Goal: Transaction & Acquisition: Download file/media

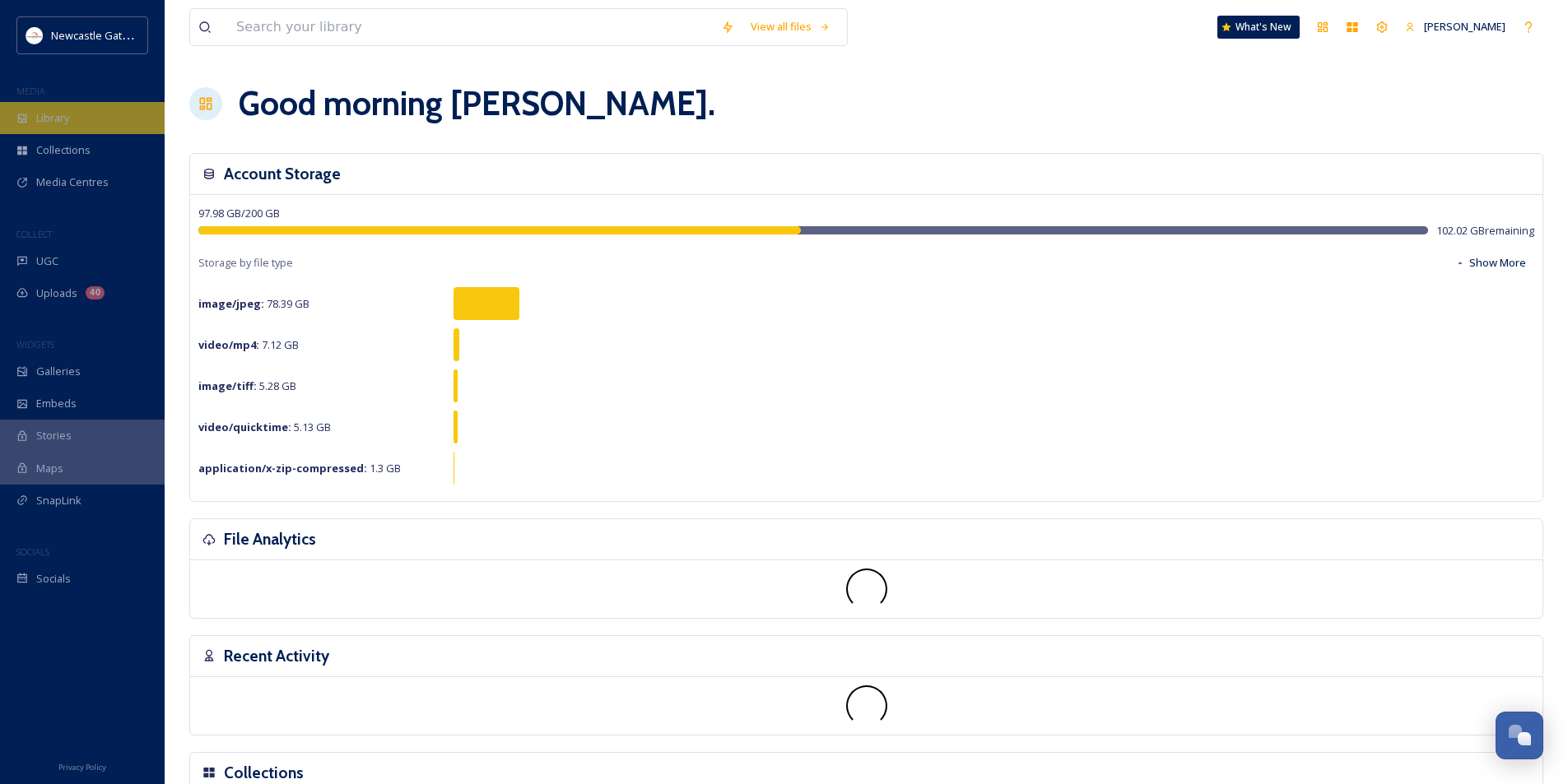
click at [73, 111] on div "Library" at bounding box center [82, 118] width 165 height 32
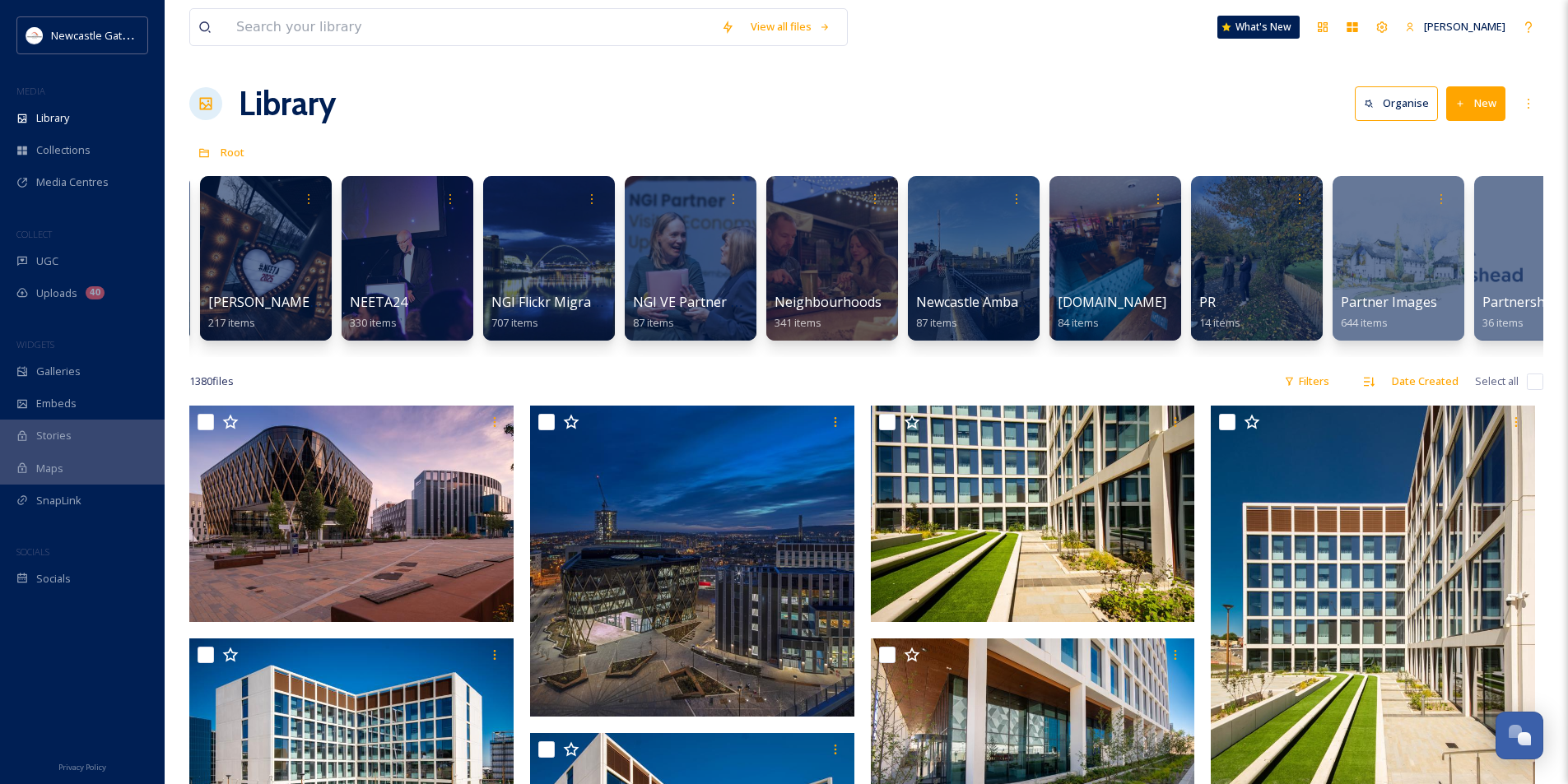
scroll to position [0, 1679]
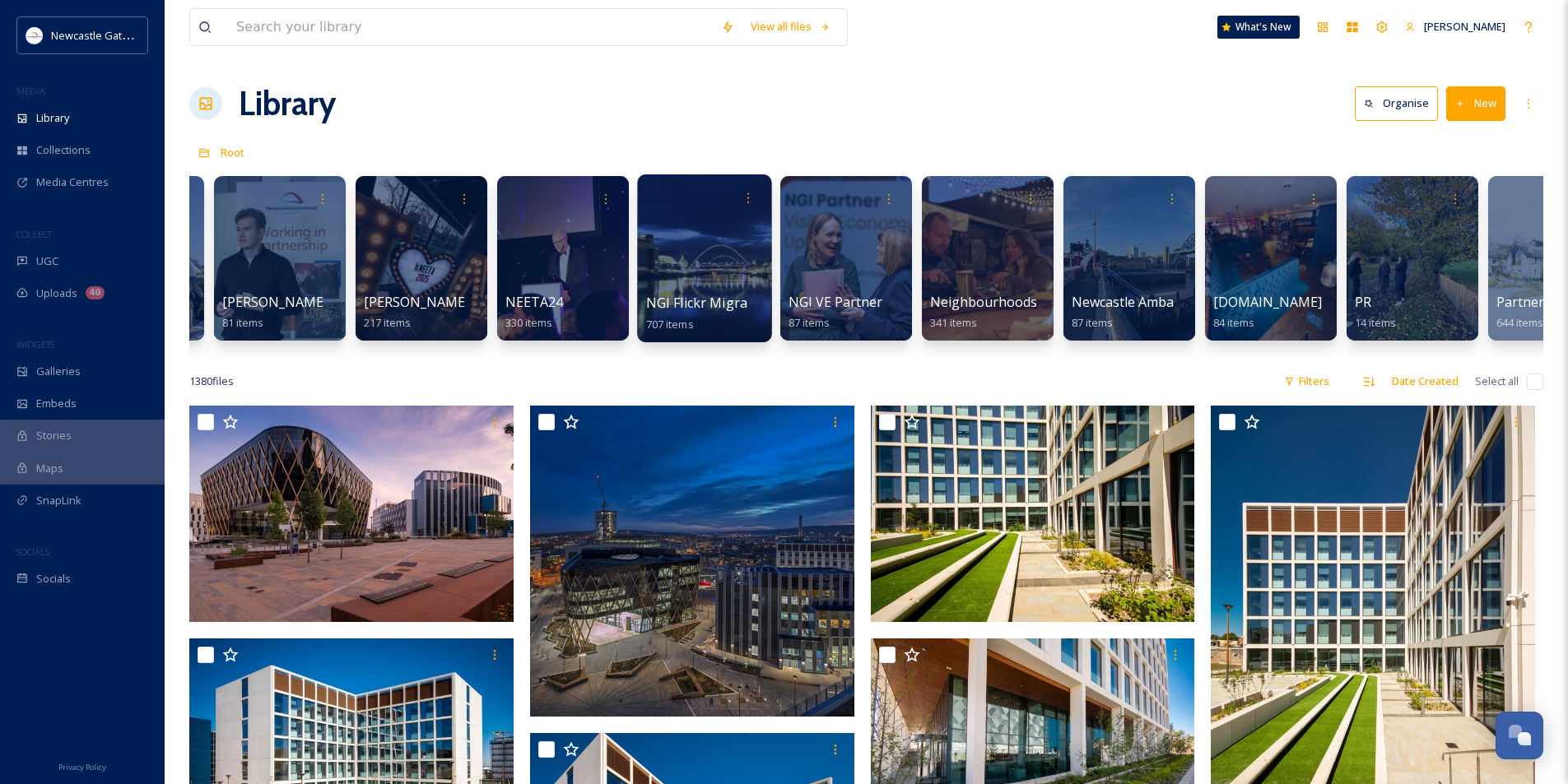
click at [723, 282] on div at bounding box center [704, 259] width 134 height 168
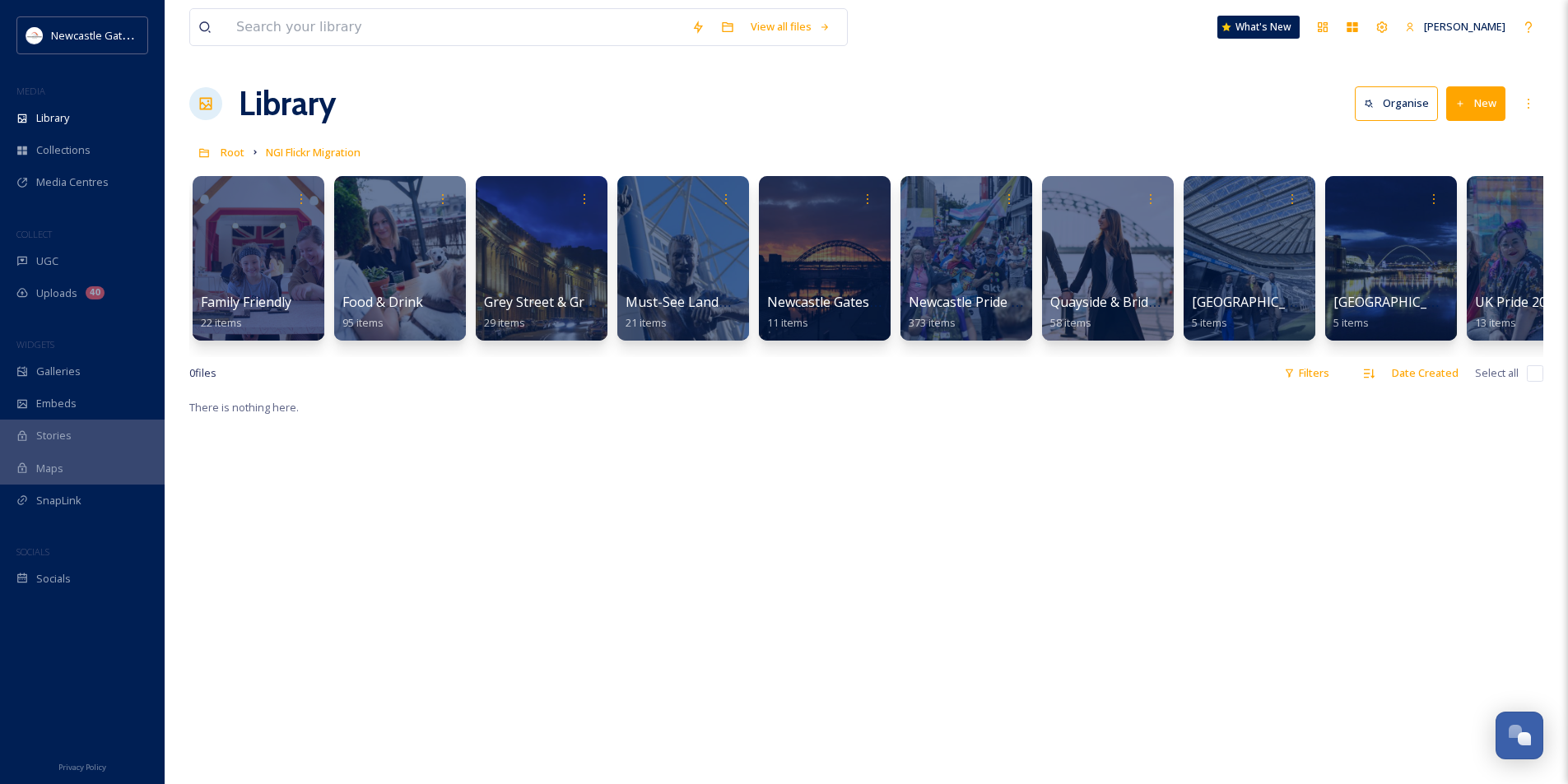
scroll to position [0, 1053]
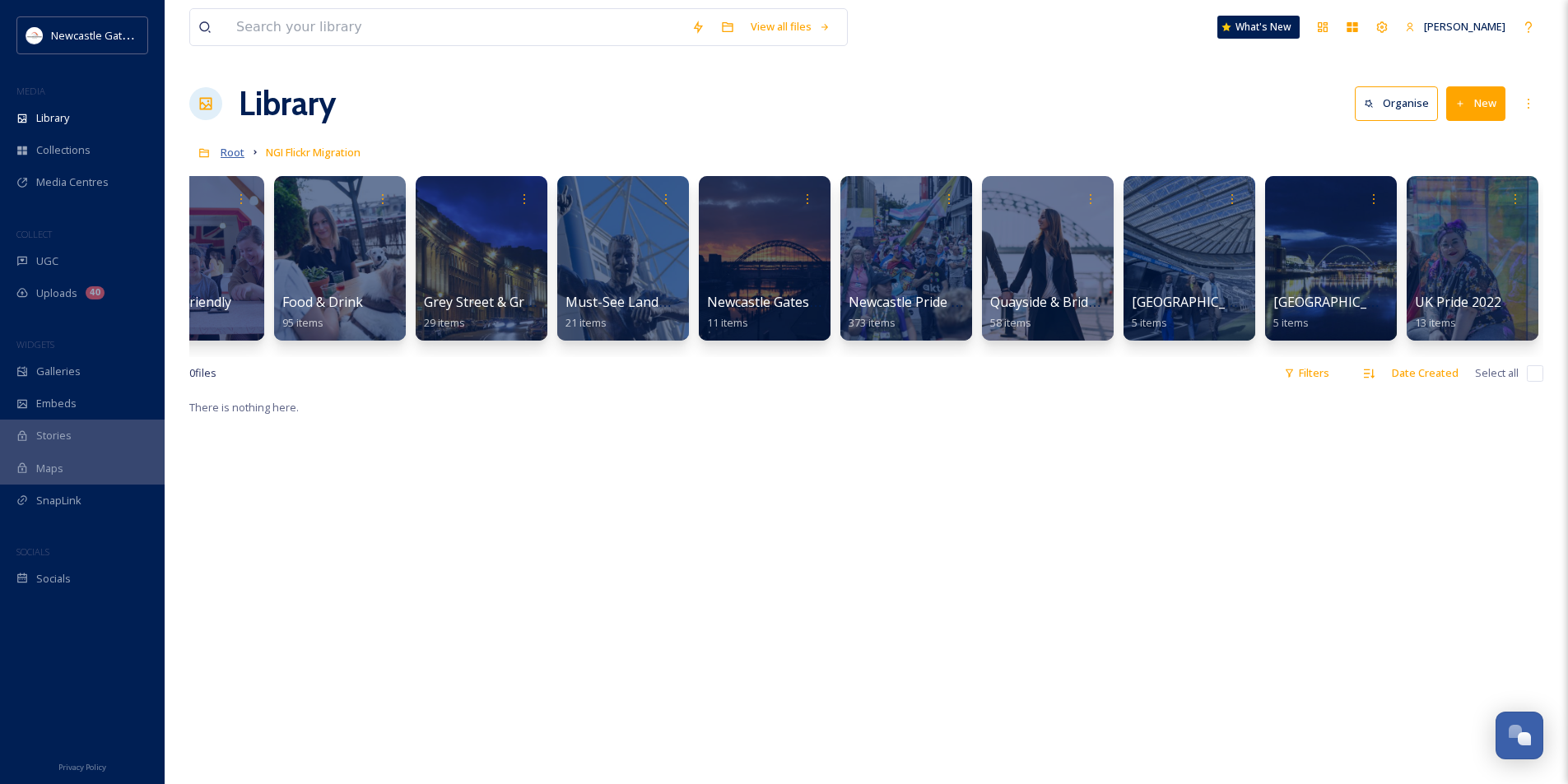
click at [240, 148] on span "Root" at bounding box center [232, 152] width 24 height 15
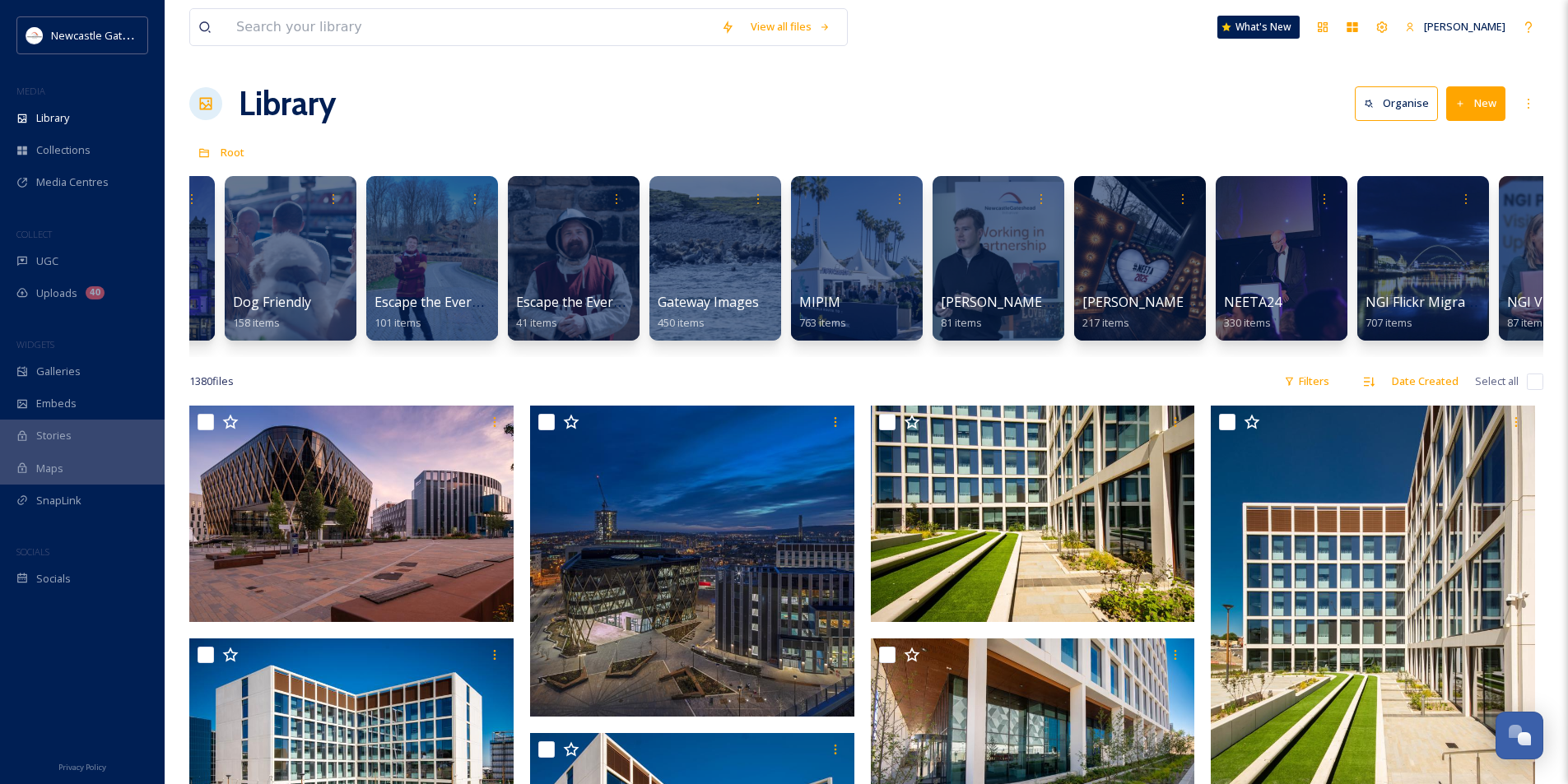
scroll to position [0, 966]
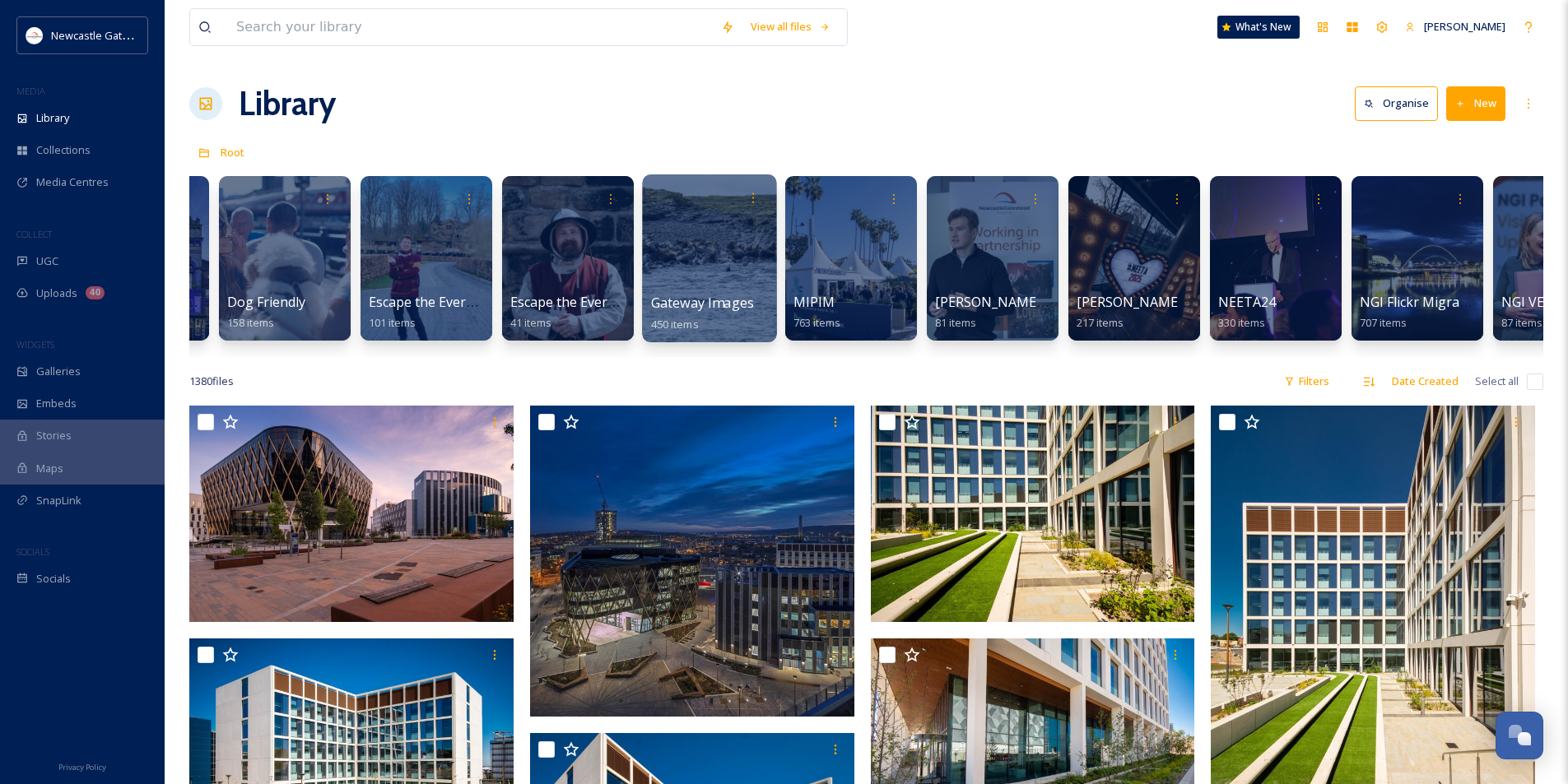
click at [682, 277] on div at bounding box center [709, 259] width 134 height 168
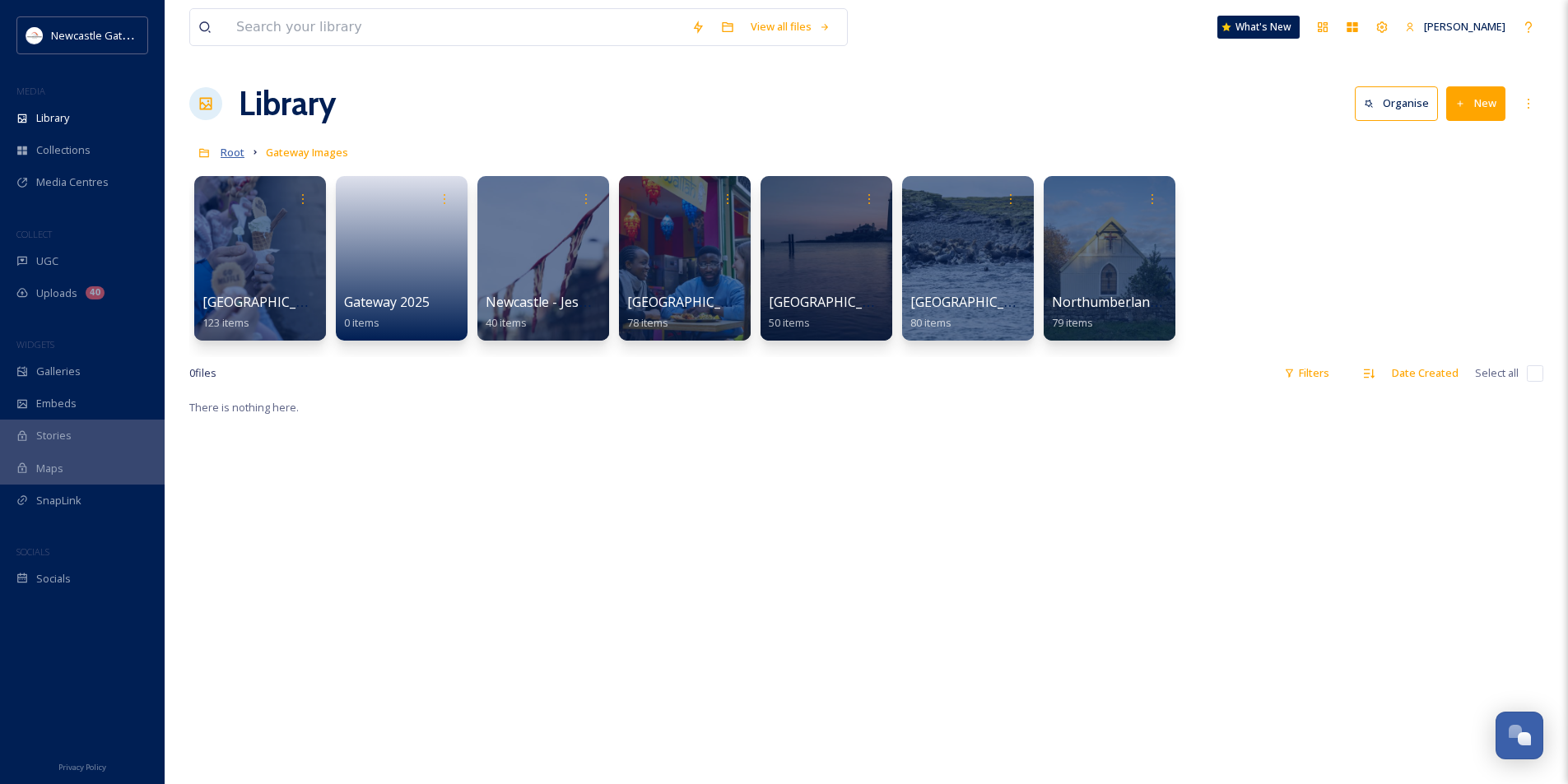
click at [233, 150] on span "Root" at bounding box center [232, 152] width 24 height 15
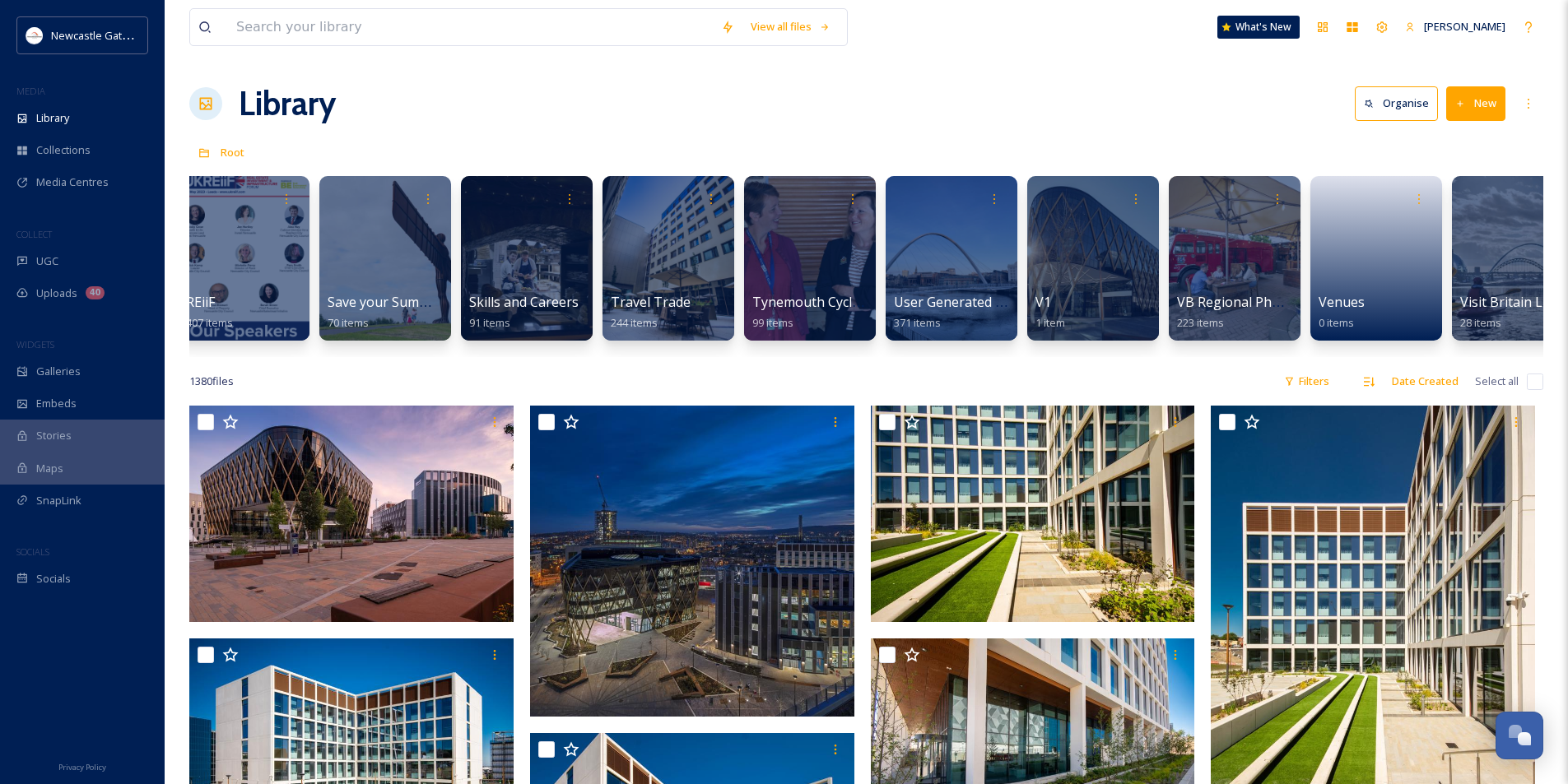
scroll to position [0, 3459]
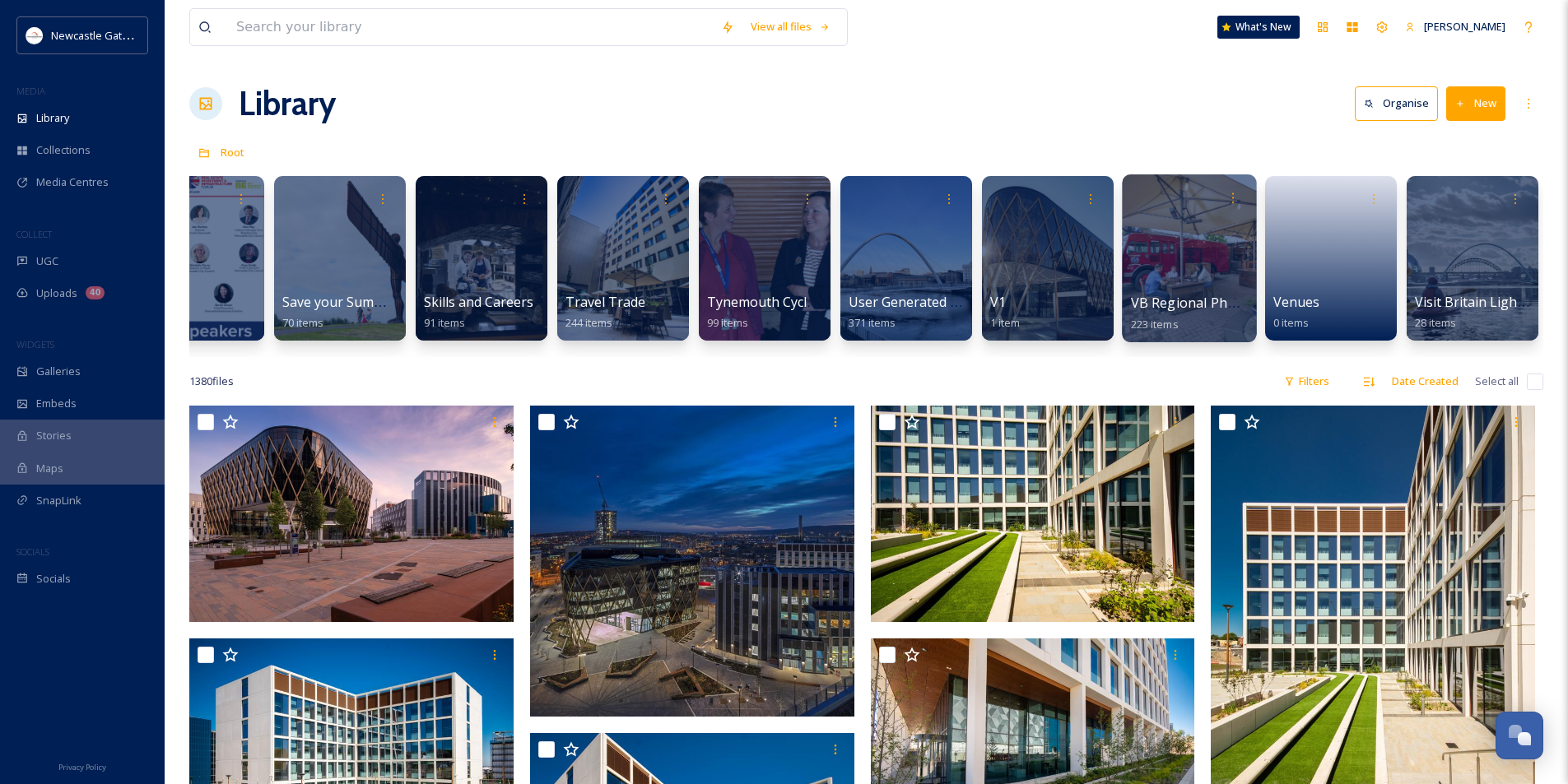
click at [1166, 268] on div at bounding box center [1189, 259] width 134 height 168
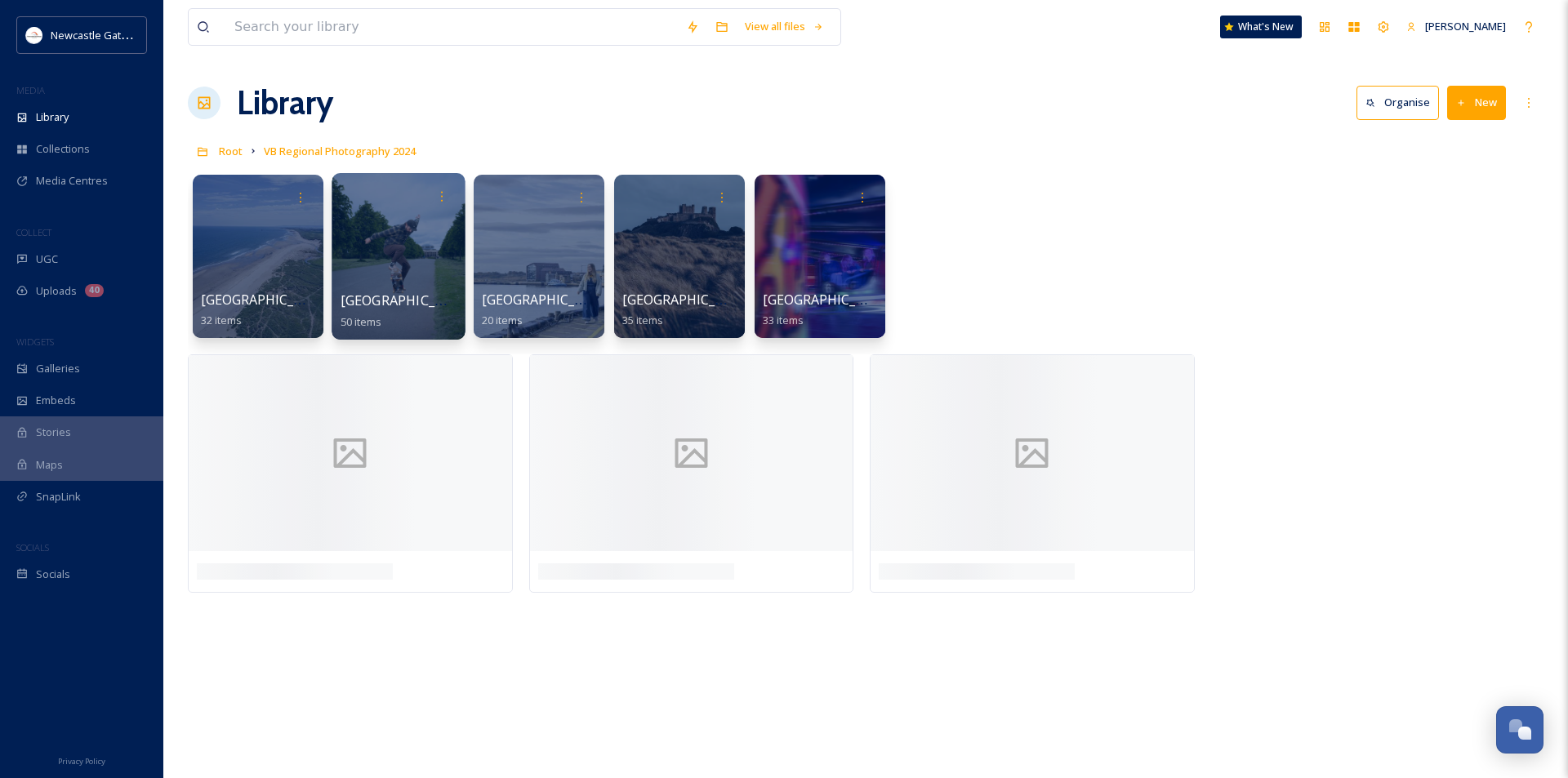
click at [416, 262] on div at bounding box center [398, 257] width 133 height 167
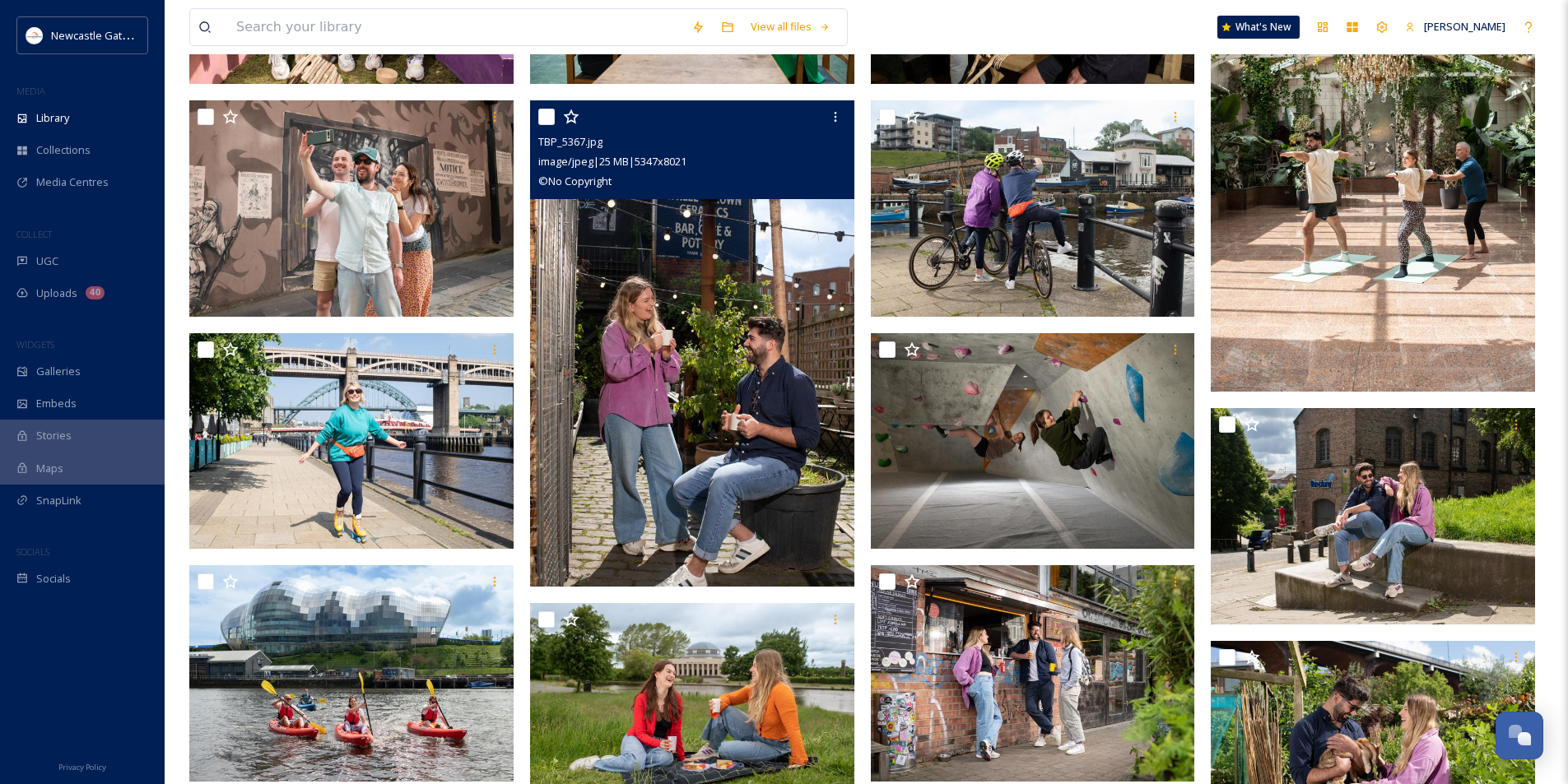
scroll to position [822, 0]
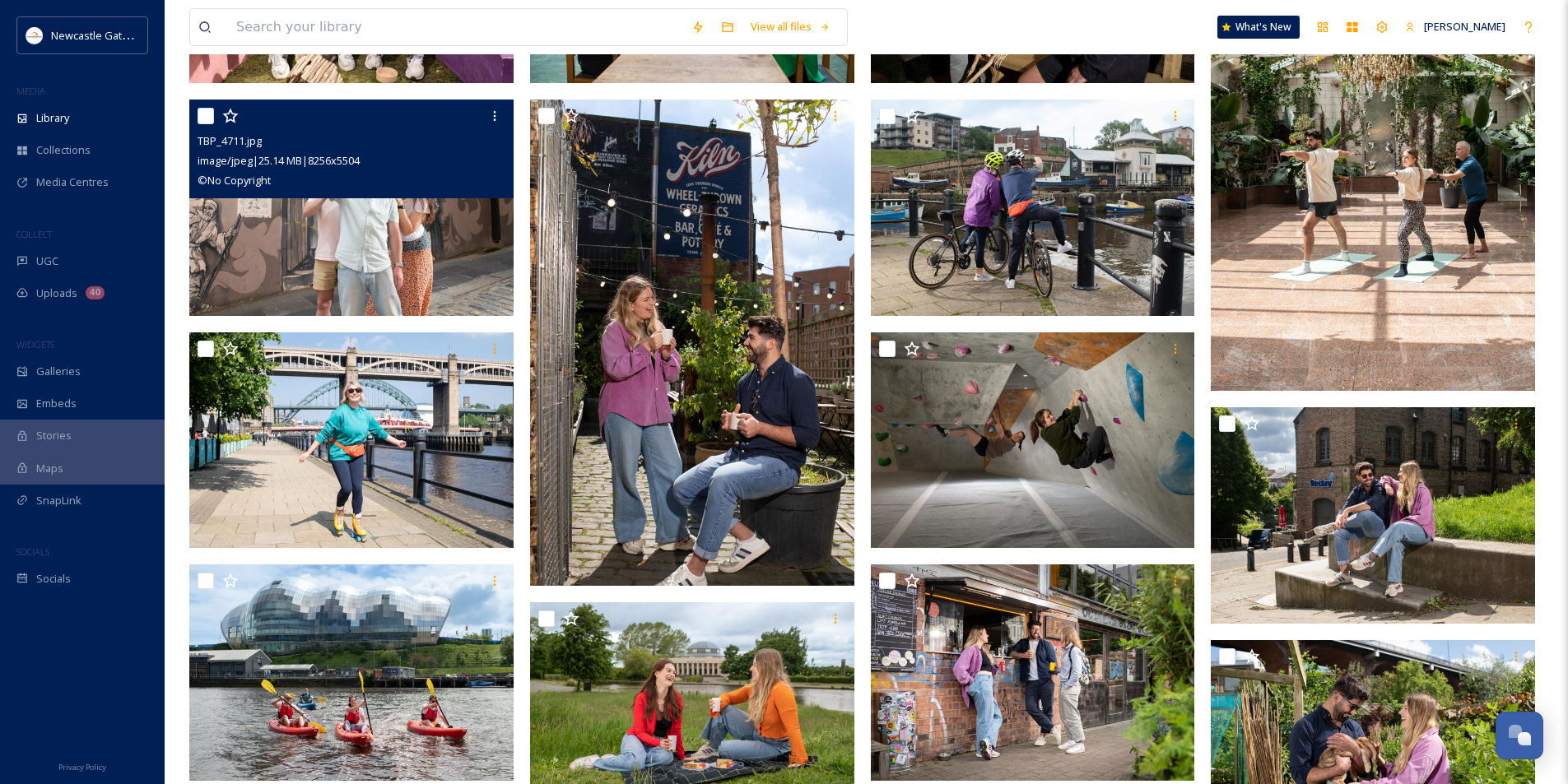
click at [409, 251] on img at bounding box center [351, 208] width 324 height 217
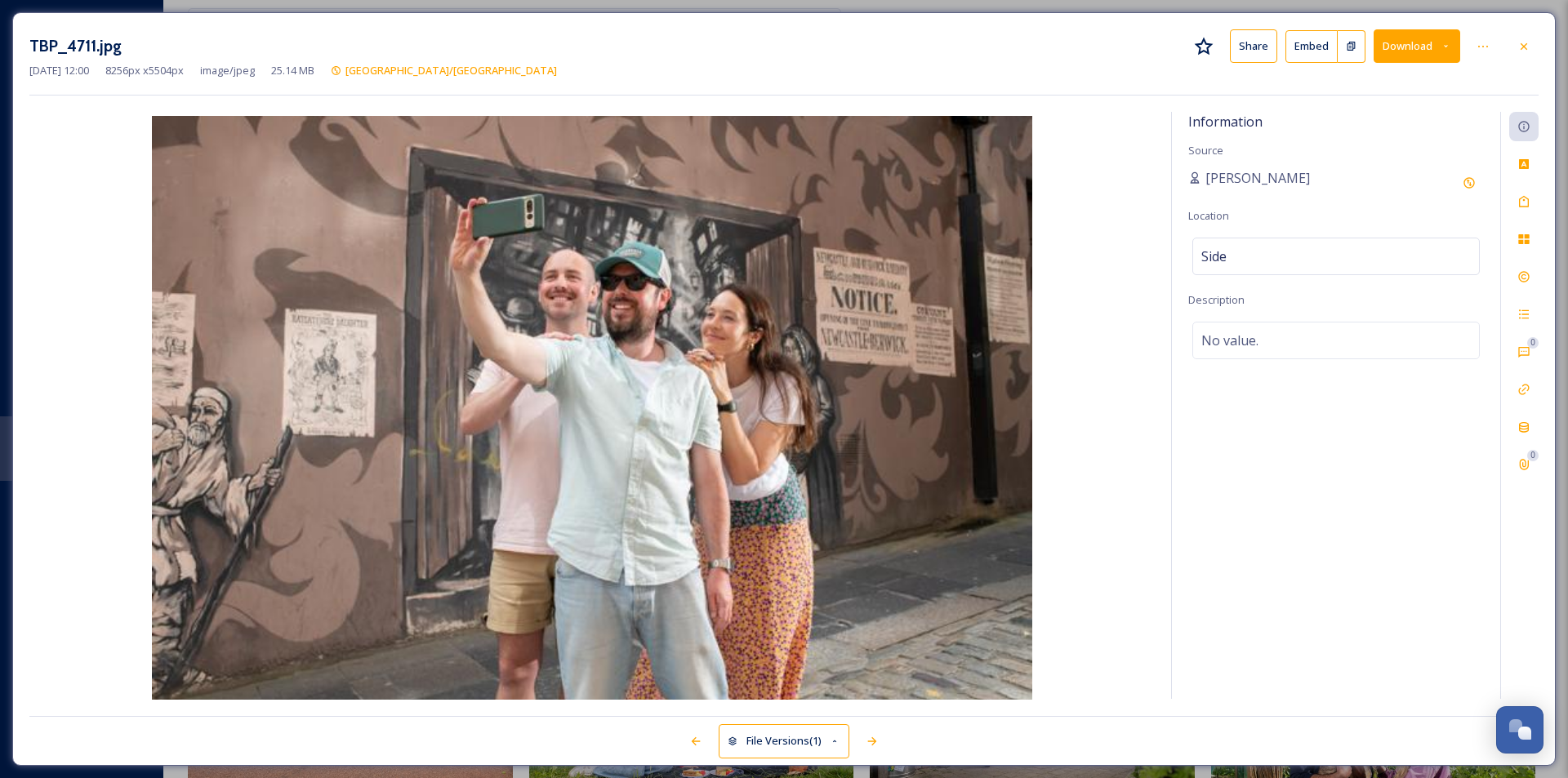
click at [1445, 54] on button "Download" at bounding box center [1416, 46] width 86 height 34
click at [1415, 119] on span "Download Large (2000 x 1333)" at bounding box center [1369, 115] width 144 height 15
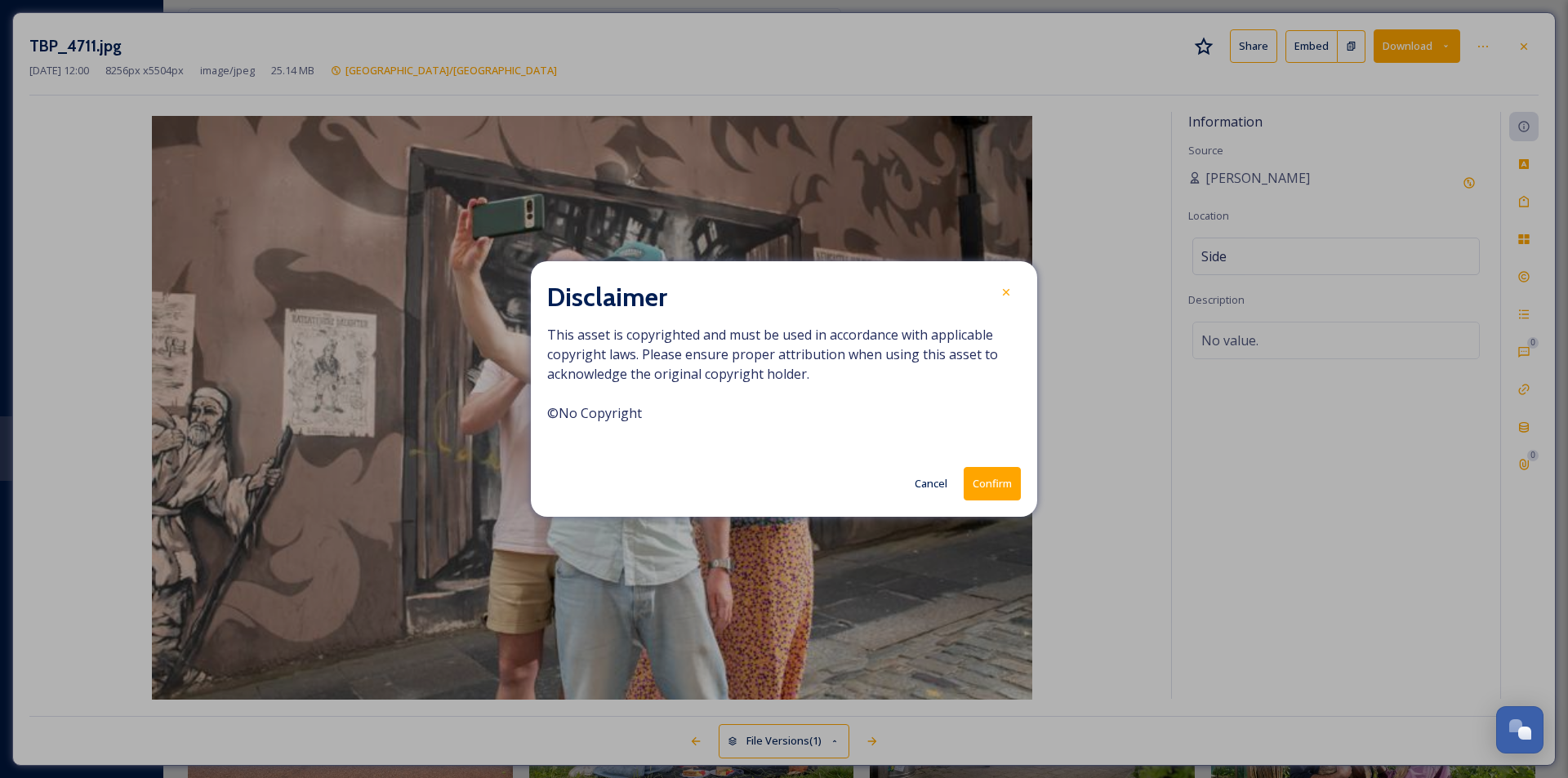
click at [987, 483] on button "Confirm" at bounding box center [992, 484] width 57 height 34
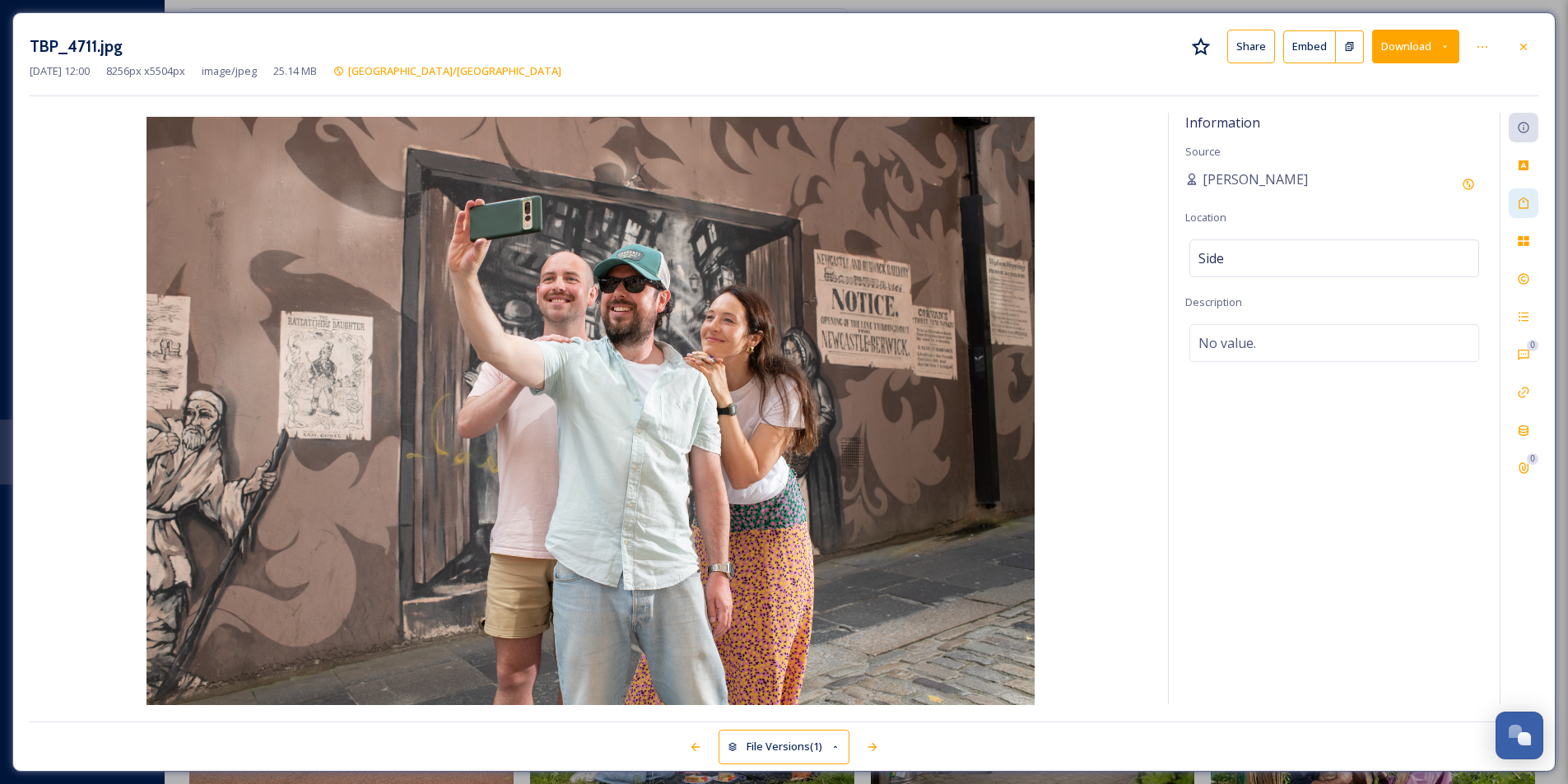
click at [1528, 203] on icon at bounding box center [1523, 203] width 10 height 12
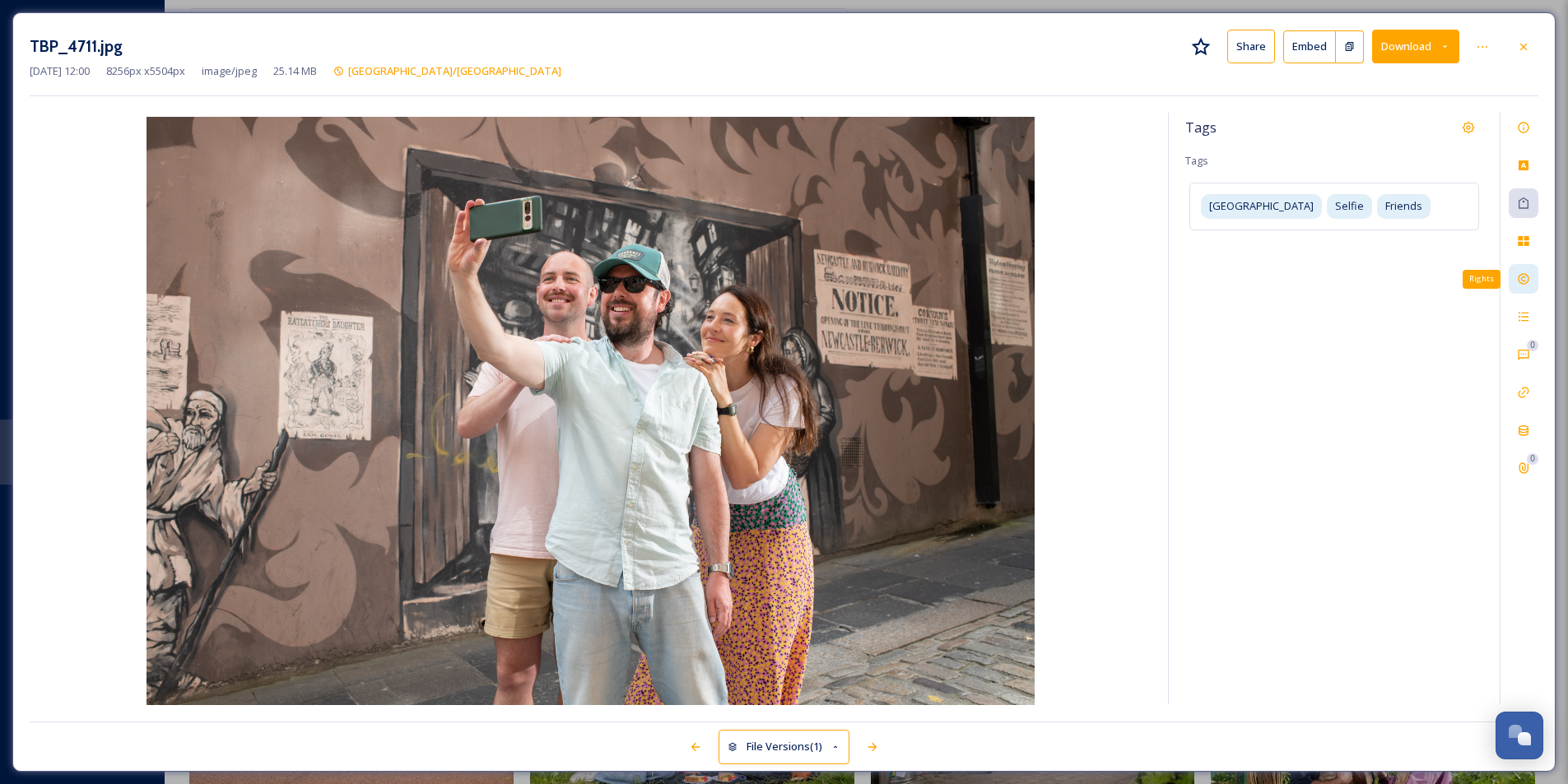
click at [1526, 281] on icon at bounding box center [1523, 278] width 13 height 13
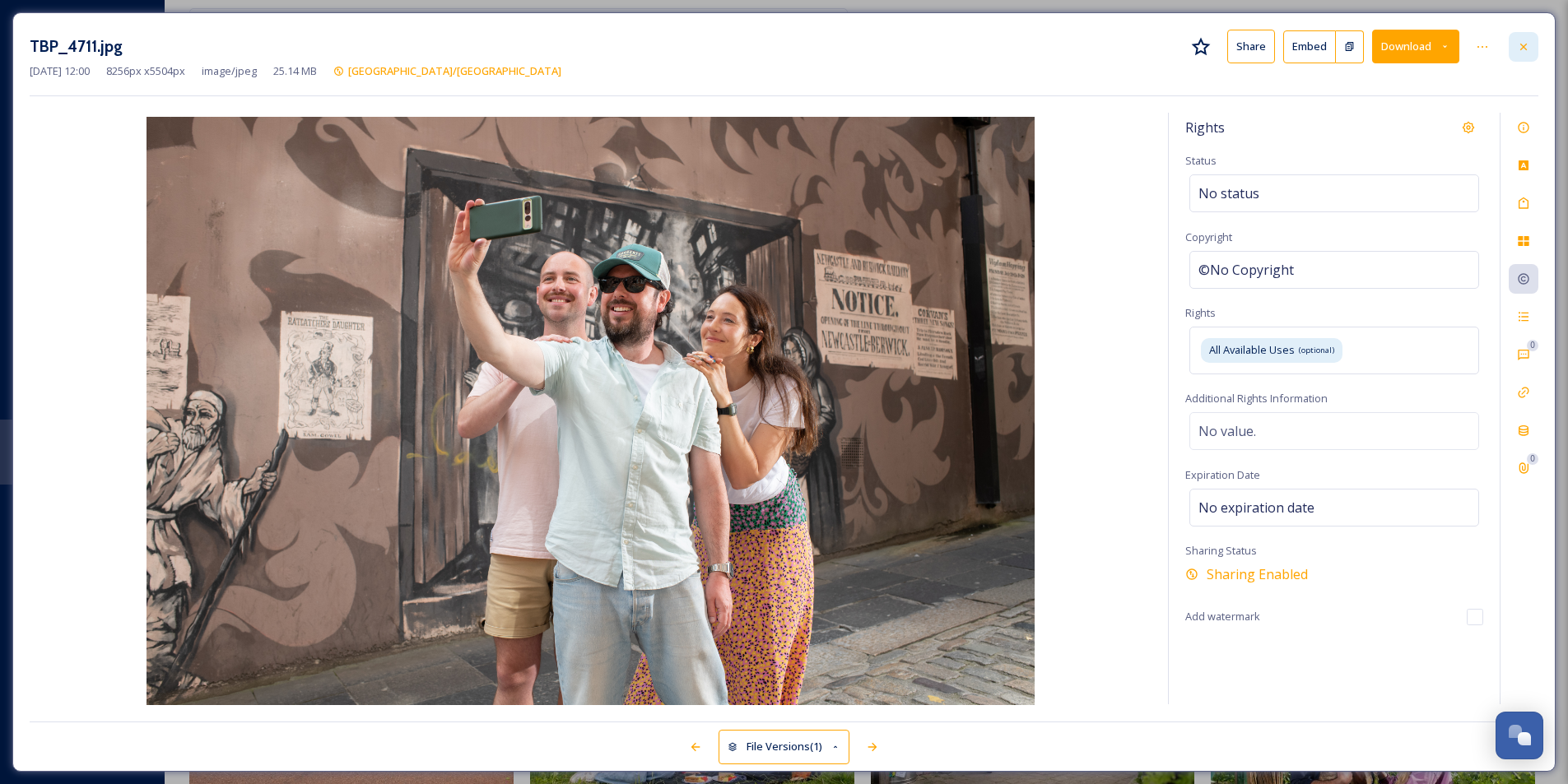
click at [1519, 40] on icon at bounding box center [1523, 47] width 13 height 13
